Goal: Information Seeking & Learning: Find contact information

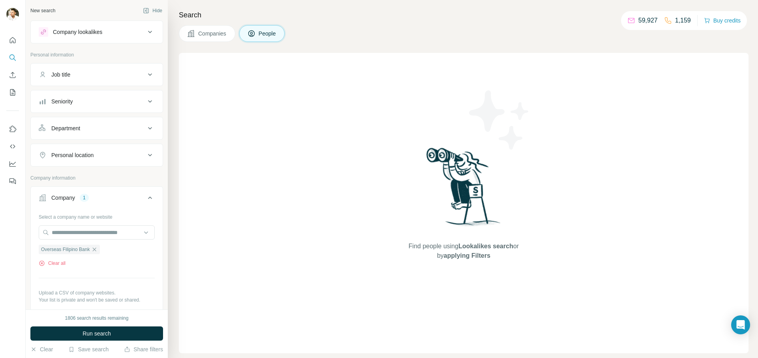
click at [199, 34] on span "Companies" at bounding box center [212, 34] width 29 height 8
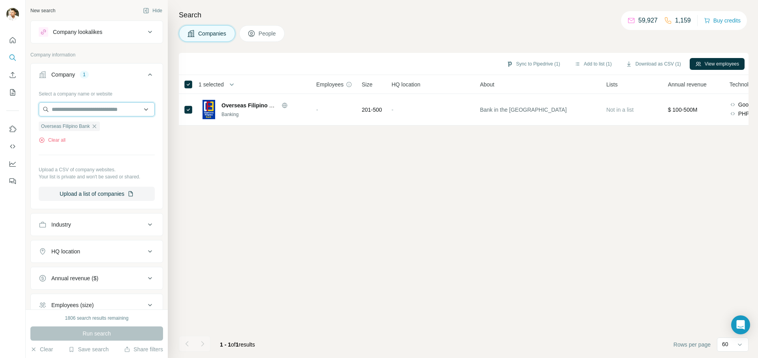
click at [86, 114] on input "text" at bounding box center [97, 109] width 116 height 14
type input "**********"
drag, startPoint x: 14, startPoint y: 39, endPoint x: 22, endPoint y: 46, distance: 11.2
click at [14, 39] on icon "Quick start" at bounding box center [13, 40] width 6 height 6
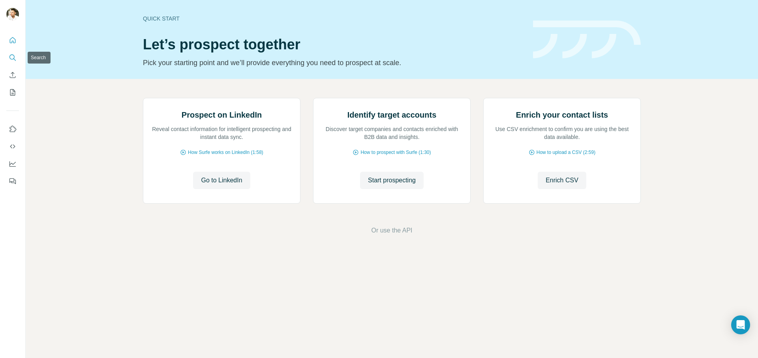
click at [14, 57] on icon "Search" at bounding box center [13, 58] width 8 height 8
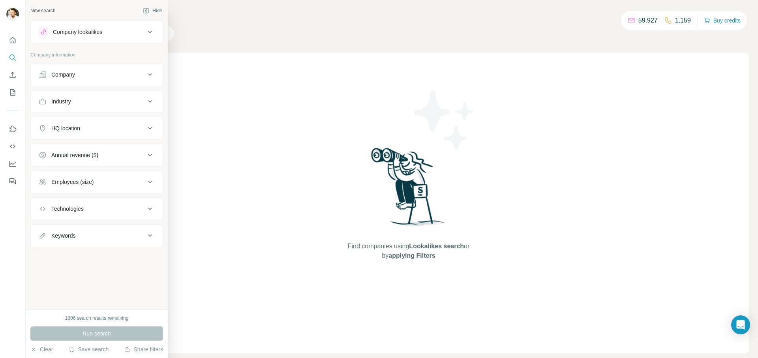
click at [70, 74] on div "Company" at bounding box center [63, 75] width 24 height 8
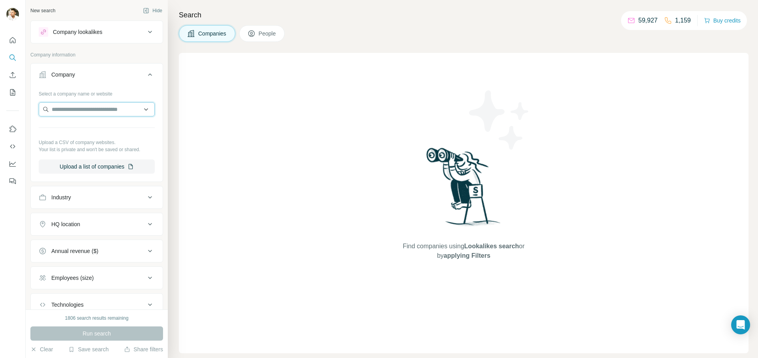
click at [82, 109] on input "text" at bounding box center [97, 109] width 116 height 14
paste input "**********"
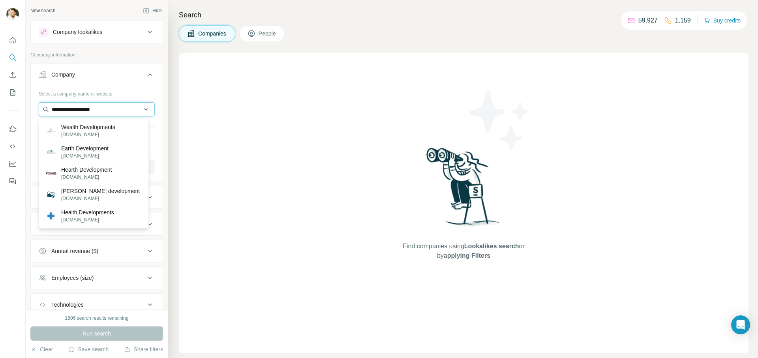
drag, startPoint x: 116, startPoint y: 110, endPoint x: 72, endPoint y: 108, distance: 44.6
click at [72, 108] on input "**********" at bounding box center [97, 109] width 116 height 14
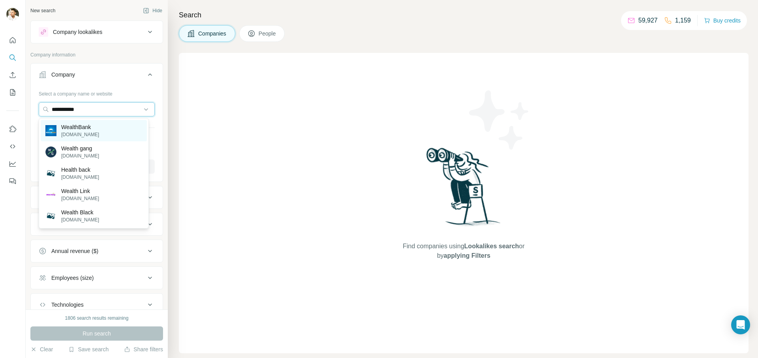
type input "**********"
click at [80, 133] on p "[DOMAIN_NAME]" at bounding box center [80, 134] width 38 height 7
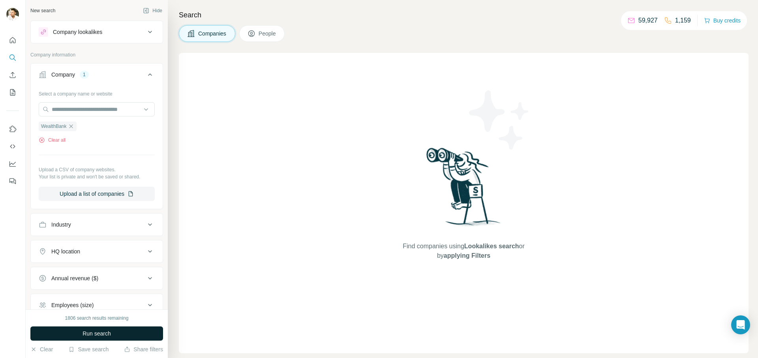
click at [95, 335] on span "Run search" at bounding box center [96, 333] width 28 height 8
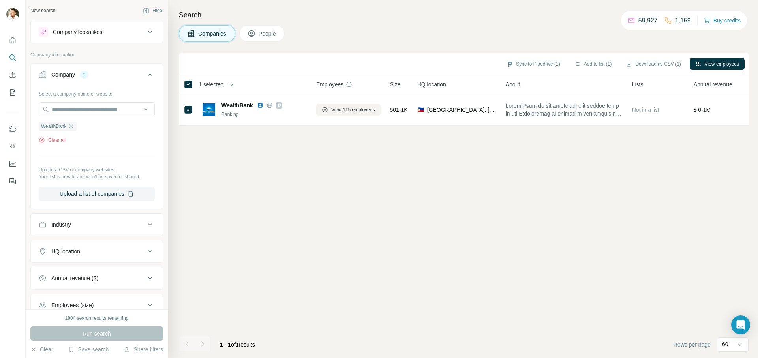
click at [268, 33] on span "People" at bounding box center [267, 34] width 18 height 8
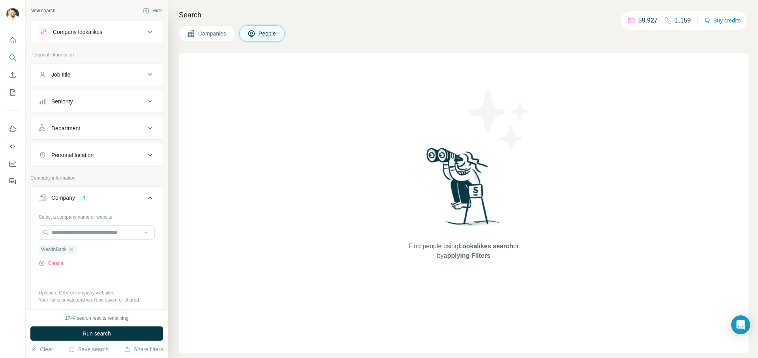
click at [268, 33] on span "People" at bounding box center [267, 34] width 18 height 8
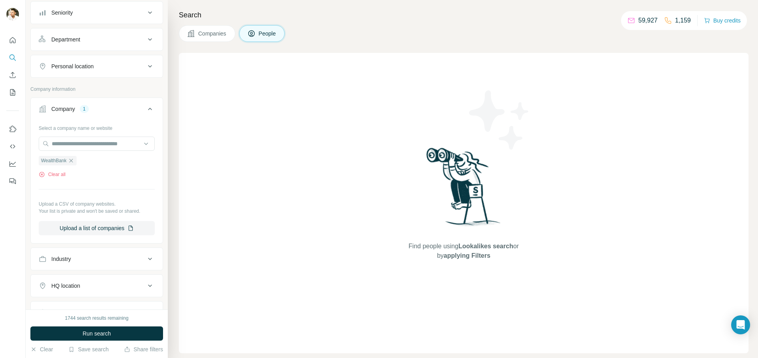
scroll to position [172, 0]
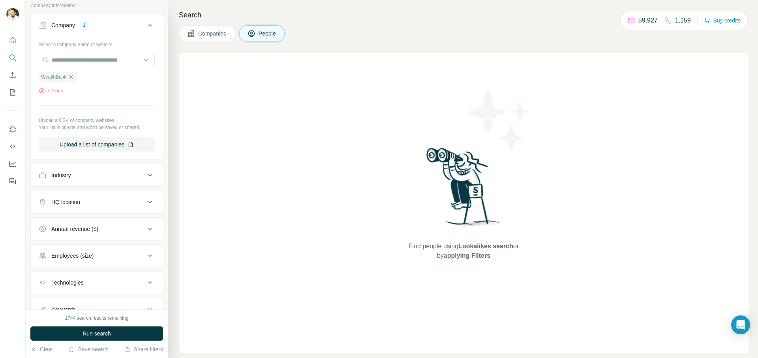
click at [208, 30] on span "Companies" at bounding box center [212, 34] width 29 height 8
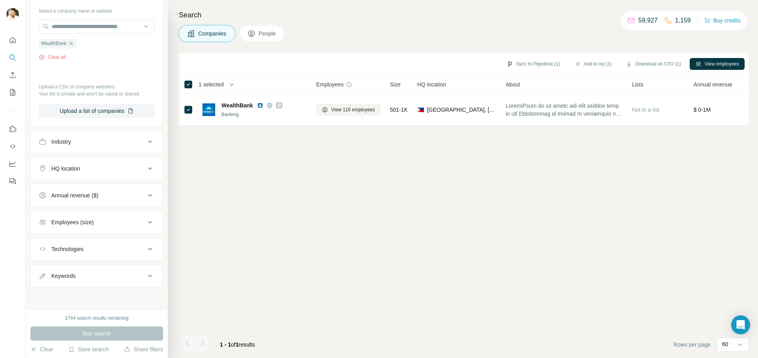
scroll to position [49, 0]
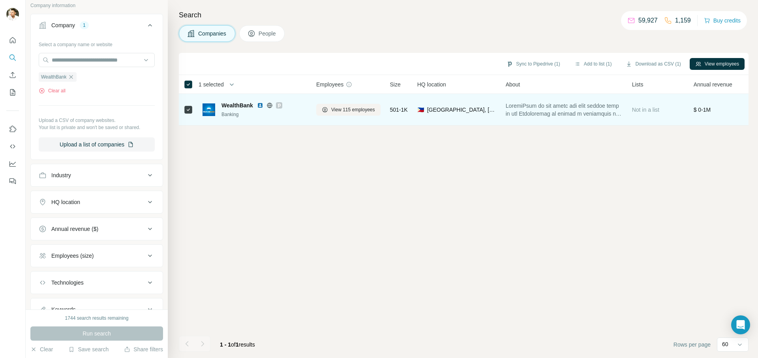
click at [215, 108] on div "WealthBank Banking" at bounding box center [254, 109] width 104 height 17
click at [361, 112] on span "View 115 employees" at bounding box center [353, 109] width 44 height 7
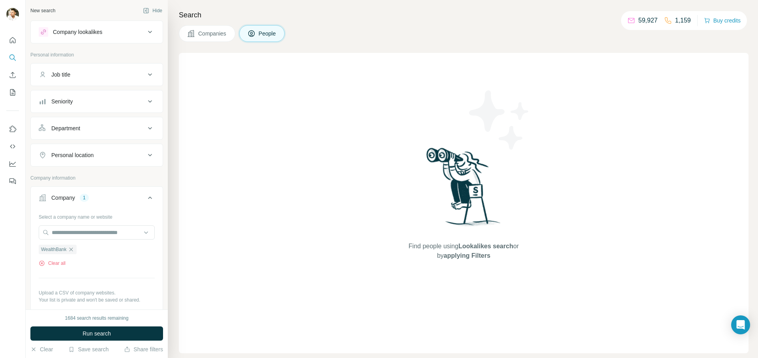
click at [145, 73] on icon at bounding box center [149, 74] width 9 height 9
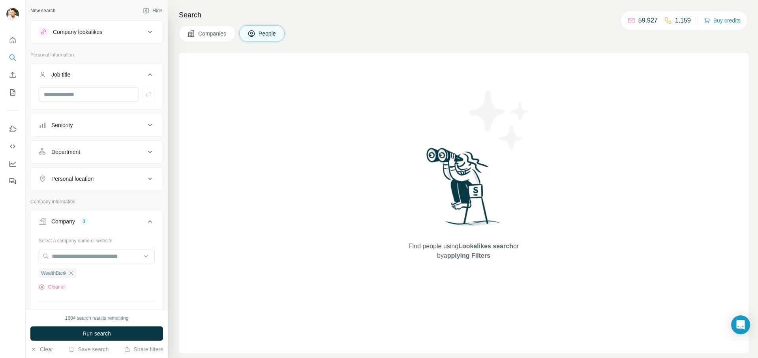
click at [145, 73] on icon at bounding box center [149, 74] width 9 height 9
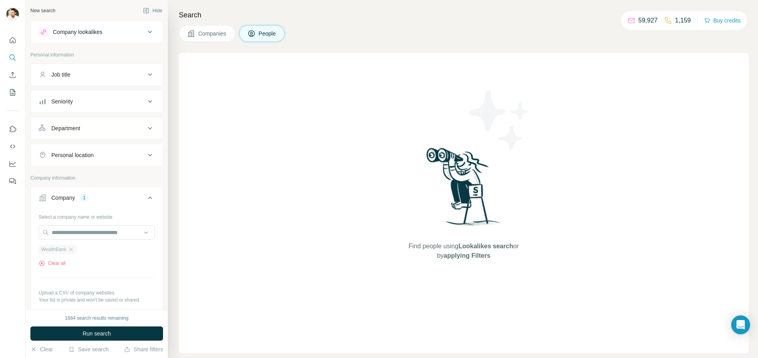
click at [62, 250] on span "WealthBank" at bounding box center [53, 249] width 25 height 7
click at [213, 32] on span "Companies" at bounding box center [212, 34] width 29 height 8
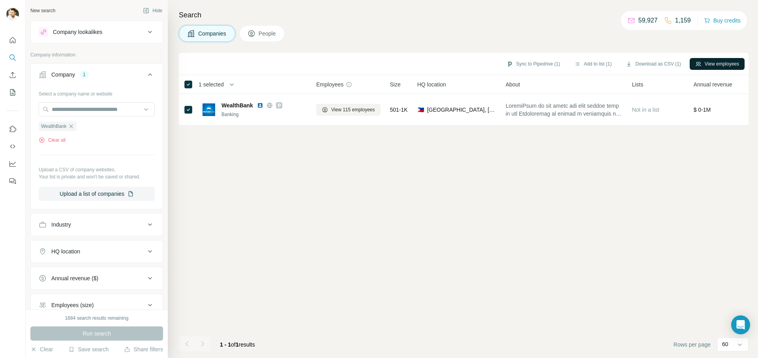
click at [700, 65] on button "View employees" at bounding box center [716, 64] width 55 height 12
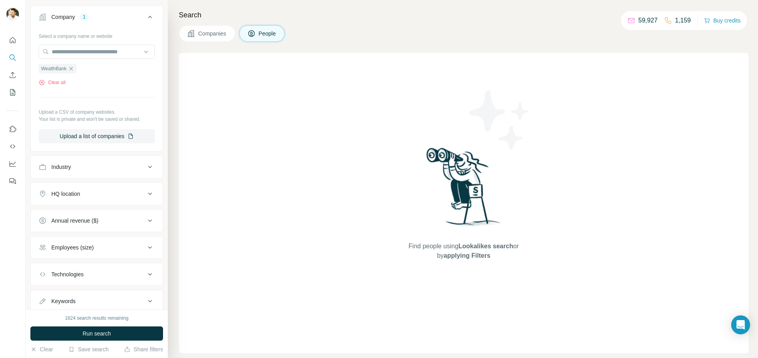
scroll to position [206, 0]
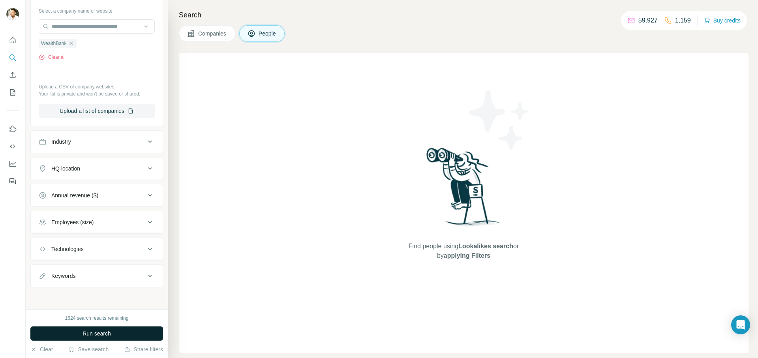
click at [97, 334] on span "Run search" at bounding box center [96, 333] width 28 height 8
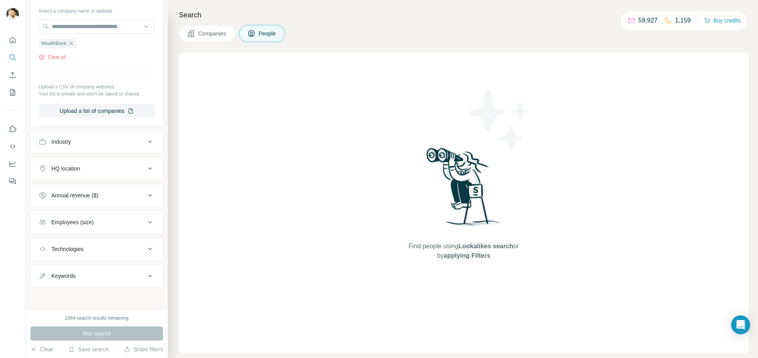
click at [109, 341] on div "1564 search results remaining Run search Clear Save search Share filters" at bounding box center [97, 333] width 142 height 49
click at [111, 335] on div "Run search" at bounding box center [96, 333] width 133 height 14
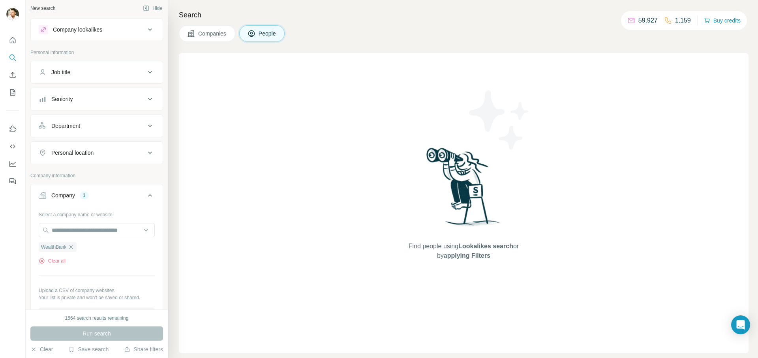
scroll to position [0, 0]
click at [44, 249] on span "WealthBank" at bounding box center [53, 249] width 25 height 7
click at [86, 32] on div "Company lookalikes" at bounding box center [77, 32] width 49 height 8
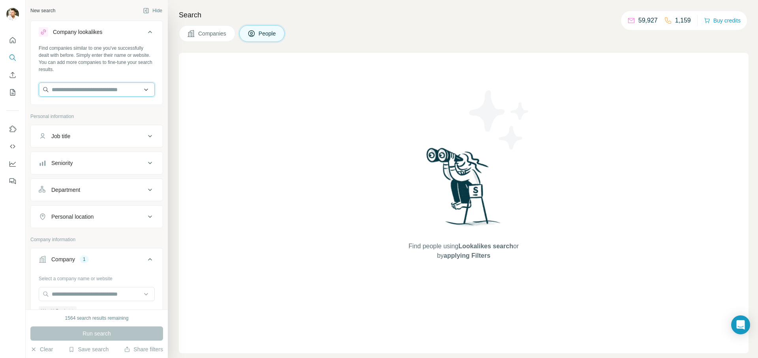
click at [82, 90] on input "text" at bounding box center [97, 89] width 116 height 14
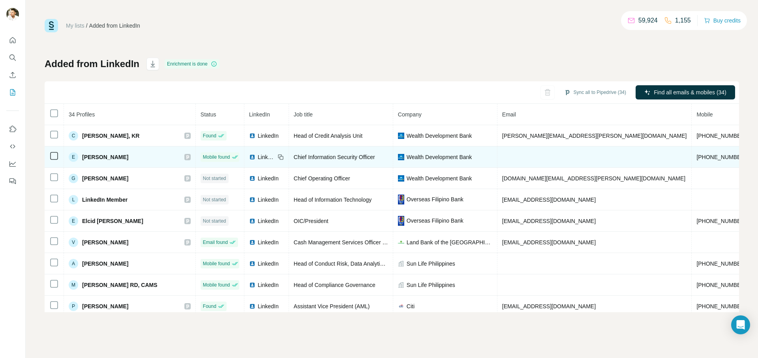
click at [531, 157] on td at bounding box center [594, 156] width 195 height 21
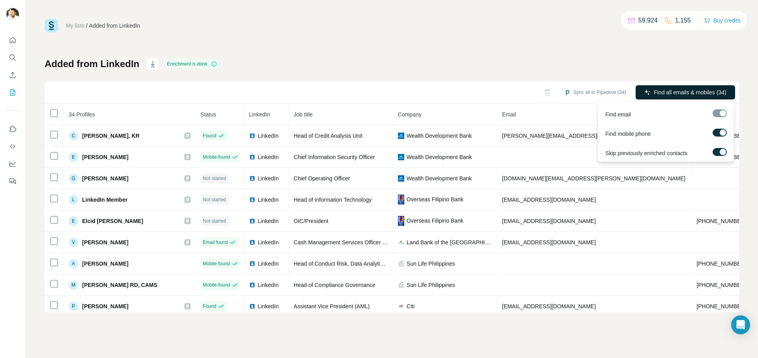
click at [657, 96] on span "Find all emails & mobiles (34)" at bounding box center [689, 92] width 73 height 8
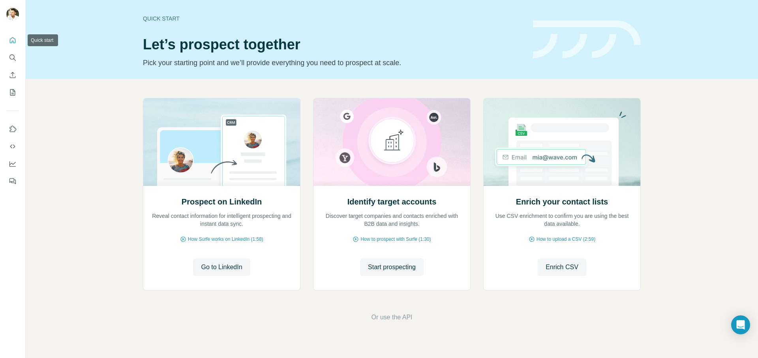
click at [13, 41] on icon "Quick start" at bounding box center [13, 40] width 8 height 8
